Goal: Task Accomplishment & Management: Complete application form

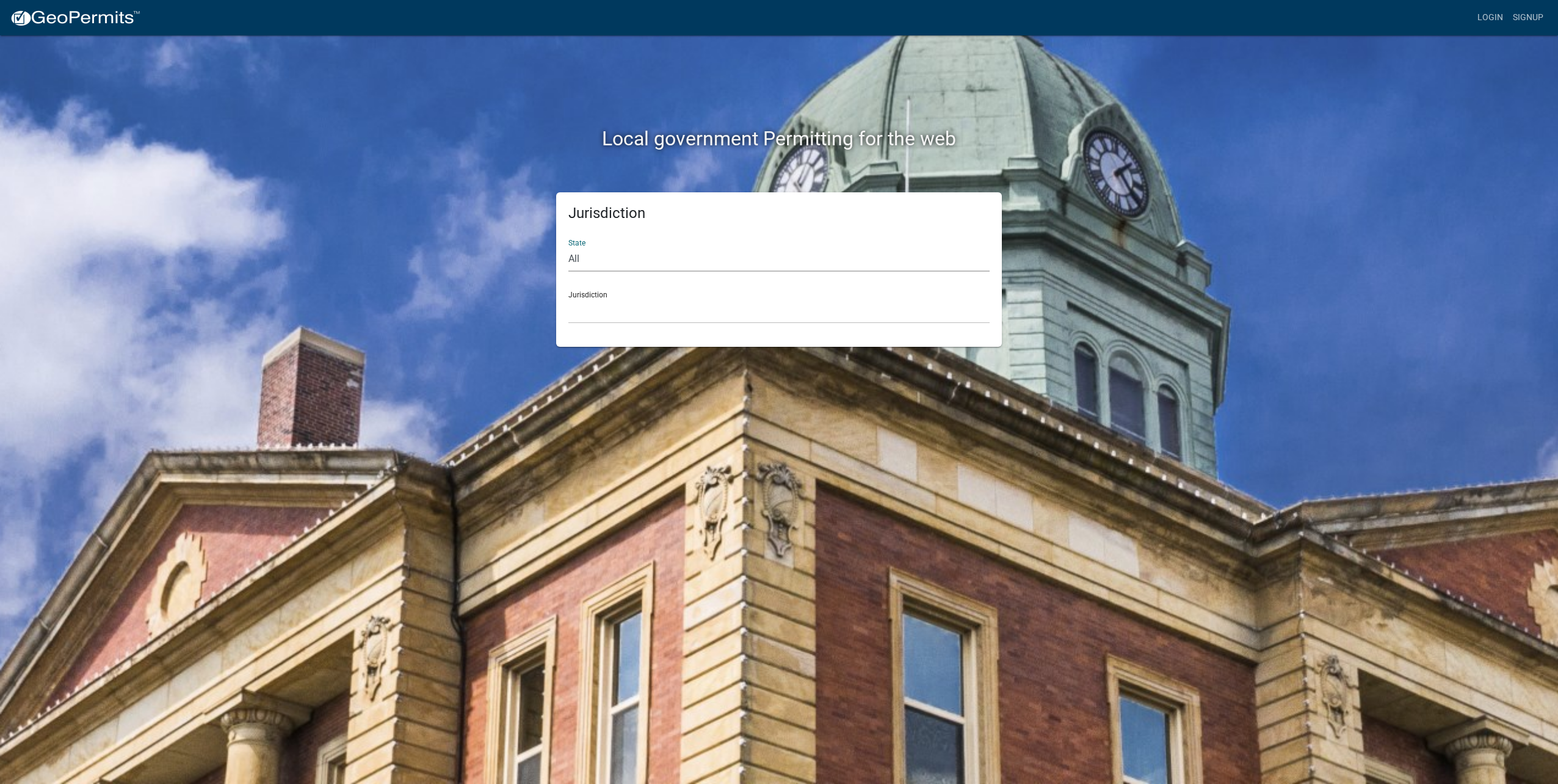
click at [614, 264] on select "All [US_STATE] [US_STATE] [US_STATE] [US_STATE] [US_STATE] [US_STATE] [US_STATE…" at bounding box center [779, 259] width 421 height 25
select select "[US_STATE]"
click at [568, 247] on select "All [US_STATE] [US_STATE] [US_STATE] [US_STATE] [US_STATE] [US_STATE] [US_STATE…" at bounding box center [779, 259] width 421 height 25
click at [640, 303] on select "[GEOGRAPHIC_DATA], [US_STATE]" at bounding box center [779, 311] width 421 height 25
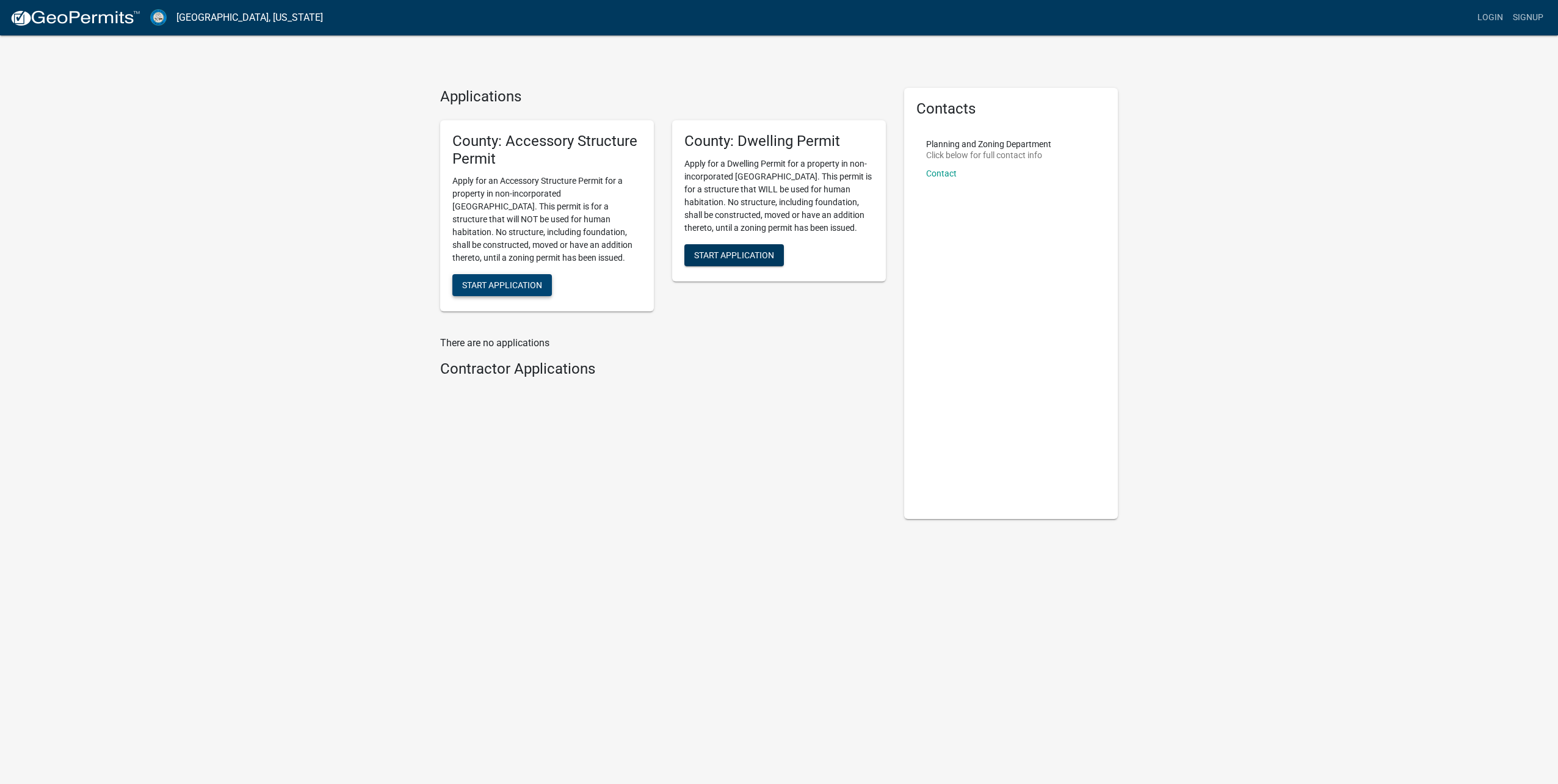
click at [509, 288] on span "Start Application" at bounding box center [502, 285] width 80 height 10
